Goal: Find specific page/section: Find specific page/section

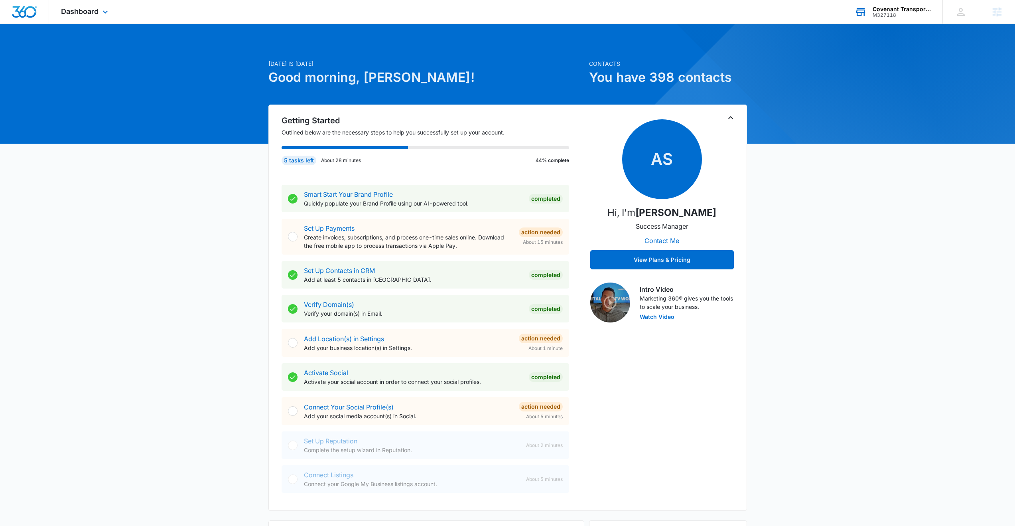
click at [886, 15] on div "M327118" at bounding box center [902, 15] width 58 height 6
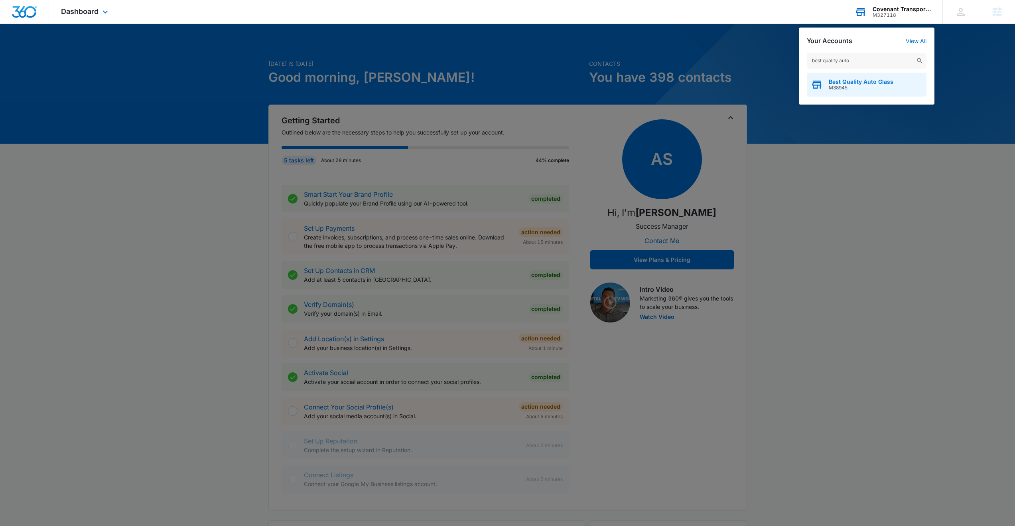
type input "best quality auto"
click at [873, 89] on span "M38945" at bounding box center [861, 88] width 65 height 6
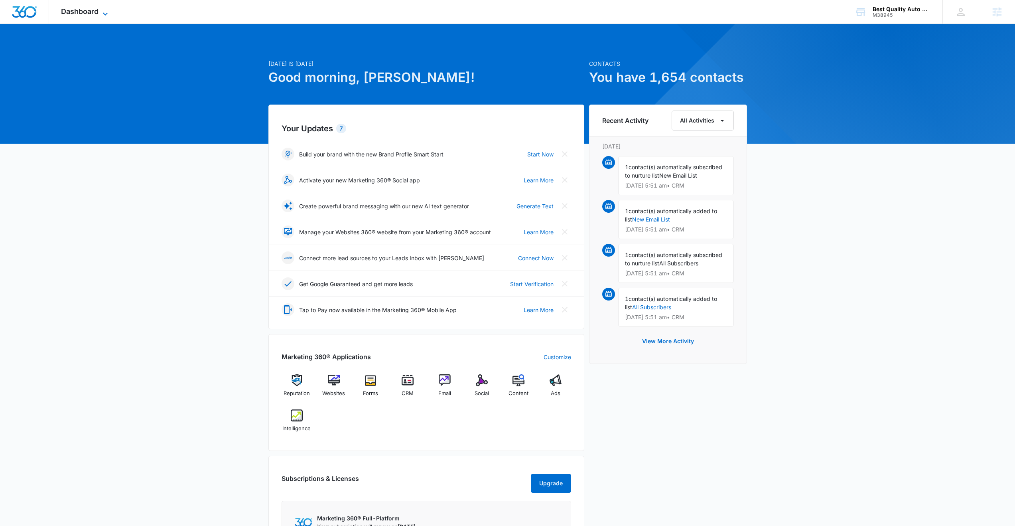
click at [93, 13] on span "Dashboard" at bounding box center [80, 11] width 38 height 8
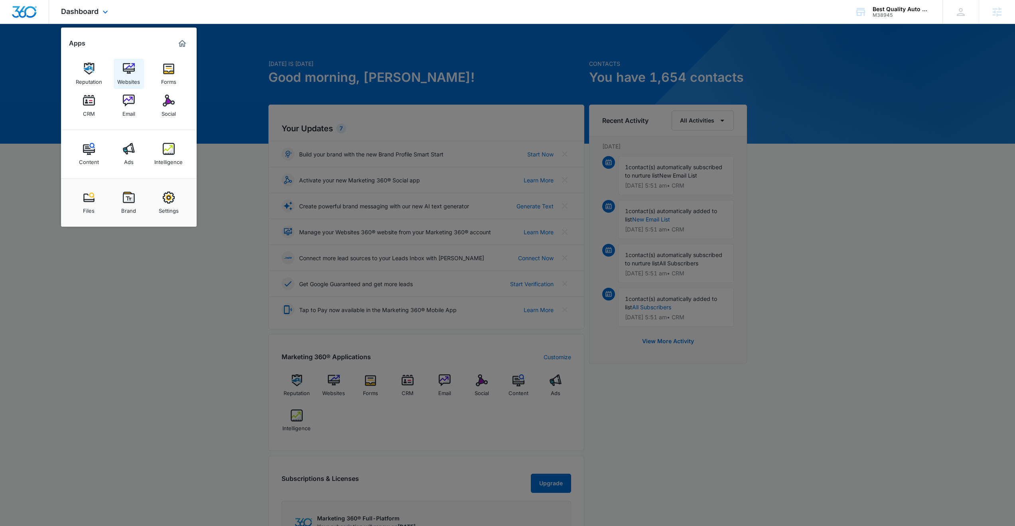
drag, startPoint x: 123, startPoint y: 69, endPoint x: 129, endPoint y: 69, distance: 6.4
click at [124, 69] on img at bounding box center [129, 69] width 12 height 12
